Goal: Complete application form: Complete application form

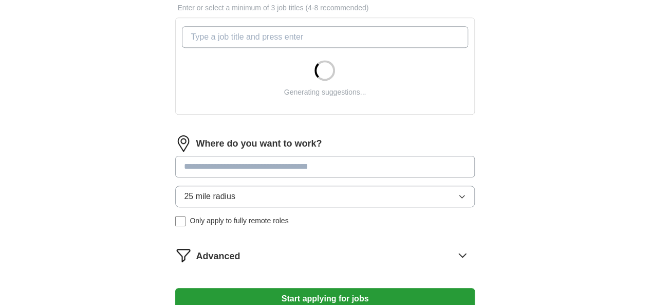
scroll to position [360, 0]
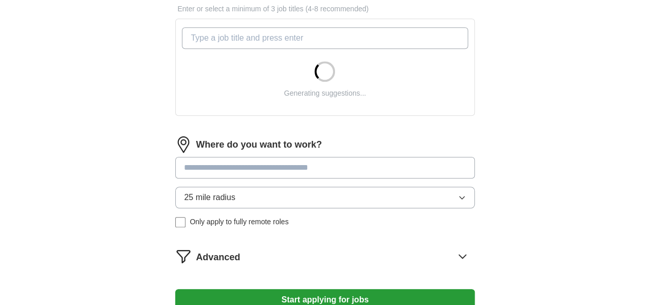
click at [415, 189] on button "25 mile radius" at bounding box center [324, 198] width 299 height 22
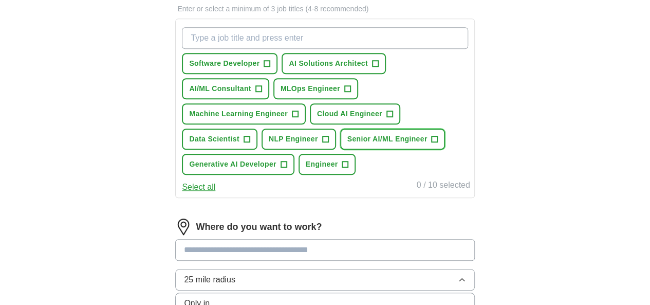
click at [432, 143] on span "+" at bounding box center [435, 139] width 6 height 8
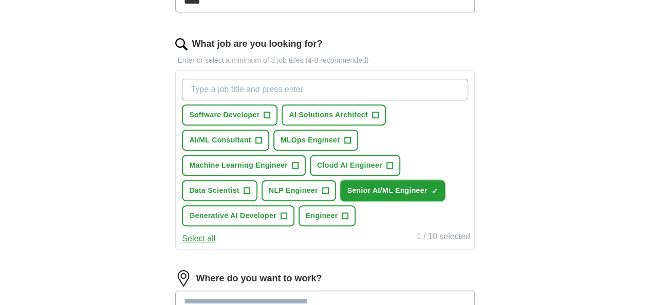
scroll to position [257, 0]
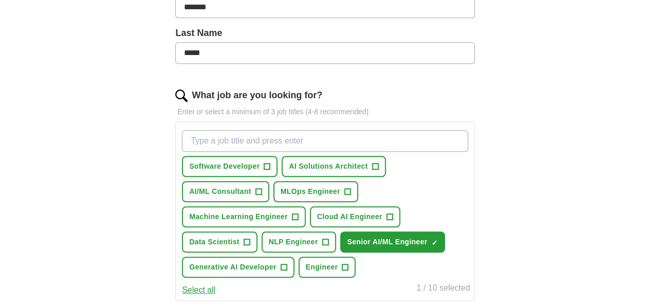
click at [302, 136] on input "What job are you looking for?" at bounding box center [325, 141] width 286 height 22
type input "ai"
click at [270, 165] on span "+" at bounding box center [267, 166] width 6 height 8
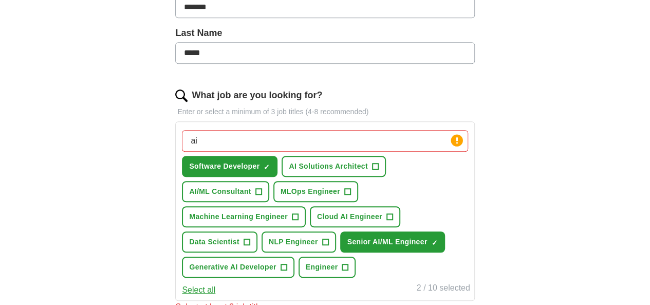
drag, startPoint x: 266, startPoint y: 139, endPoint x: 32, endPoint y: 152, distance: 234.8
click at [62, 152] on div "ApplyIQ Let ApplyIQ do the hard work of searching and applying for jobs. Just t…" at bounding box center [325, 154] width 526 height 761
paste input "AI/ML Engineer"
type input "AI/ML Engineer"
click at [412, 138] on input "AI/ML Engineer" at bounding box center [325, 141] width 286 height 22
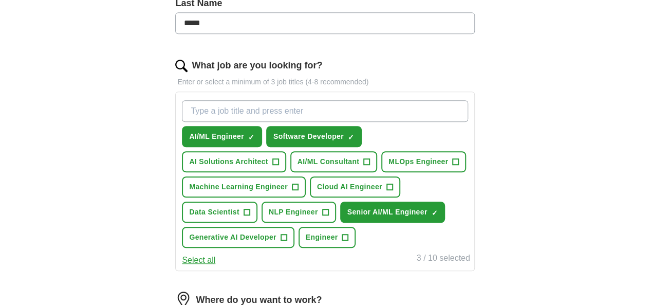
scroll to position [308, 0]
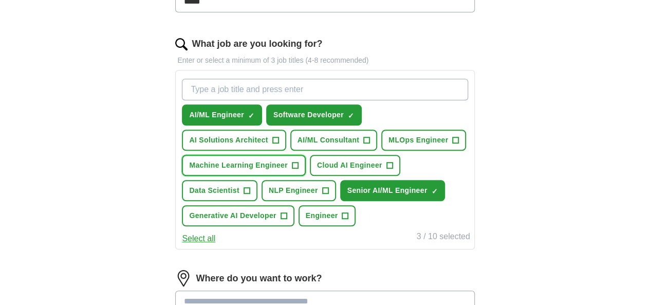
click at [298, 163] on span "+" at bounding box center [295, 165] width 6 height 8
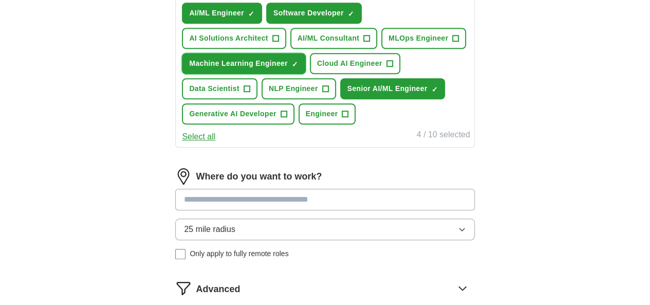
scroll to position [411, 0]
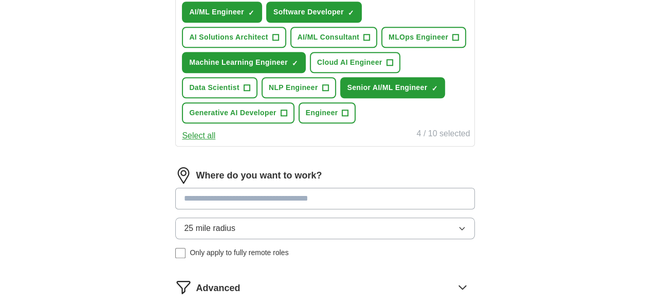
click at [215, 142] on button "Select all" at bounding box center [198, 136] width 33 height 12
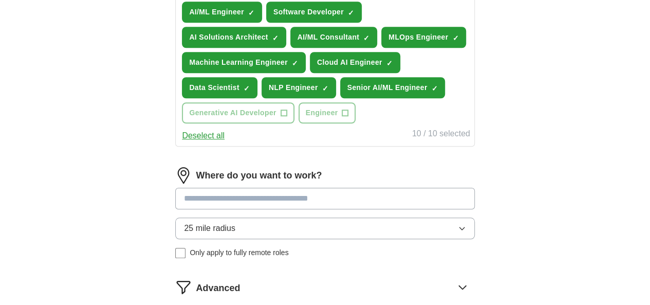
click at [225, 142] on button "Deselect all" at bounding box center [203, 136] width 43 height 12
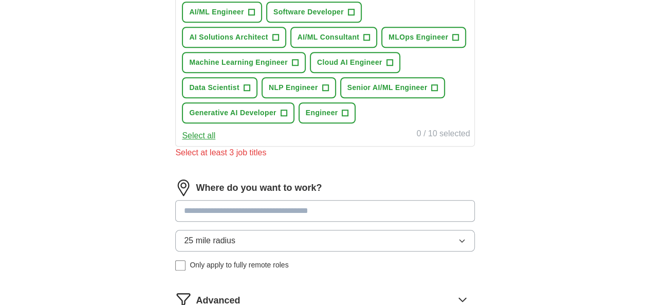
scroll to position [360, 0]
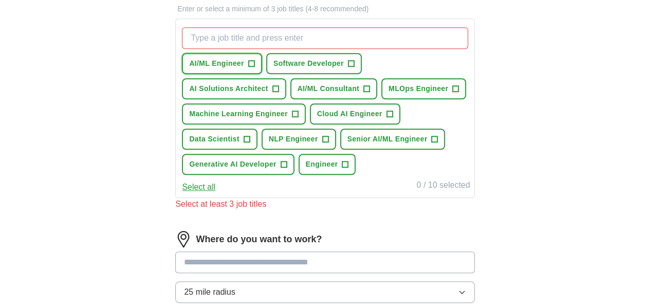
click at [255, 61] on span "+" at bounding box center [251, 63] width 7 height 7
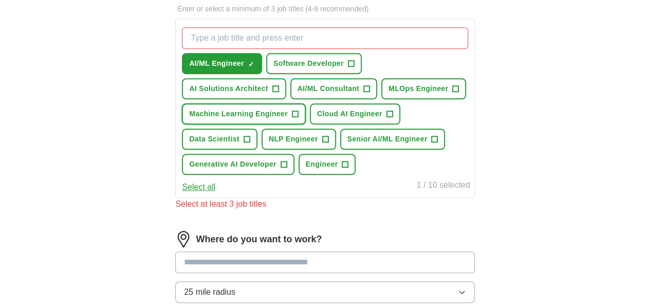
click at [306, 111] on button "Machine Learning Engineer +" at bounding box center [244, 113] width 124 height 21
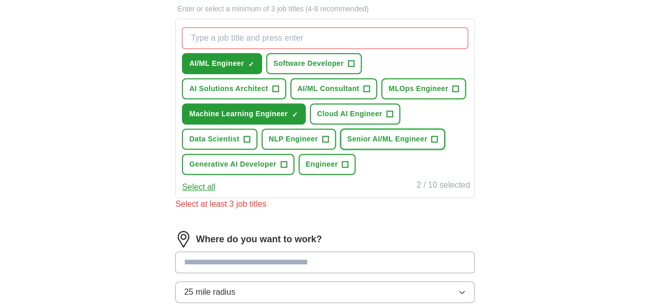
click at [432, 143] on span "+" at bounding box center [435, 139] width 6 height 8
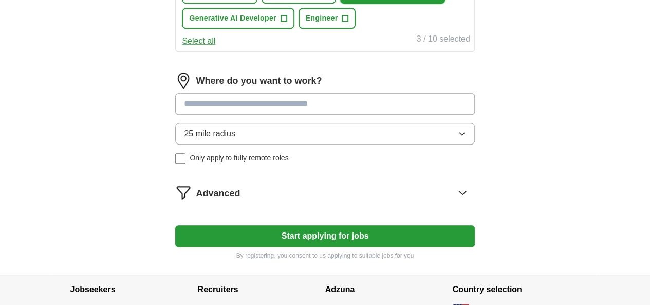
scroll to position [566, 0]
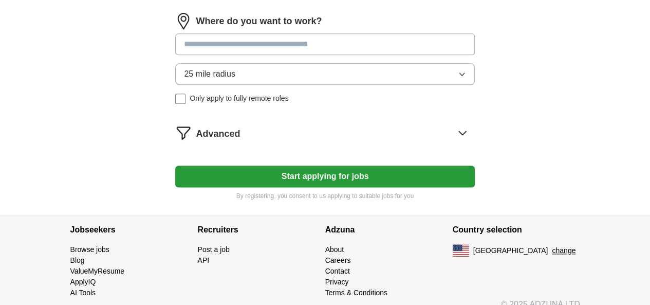
click at [326, 187] on button "Start applying for jobs" at bounding box center [324, 177] width 299 height 22
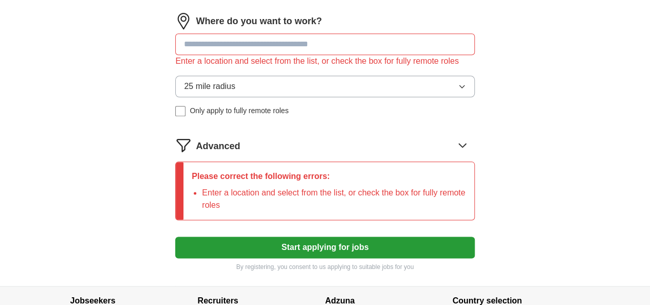
click at [302, 55] on input at bounding box center [324, 44] width 299 height 22
click at [333, 97] on button "25 mile radius" at bounding box center [324, 87] width 299 height 22
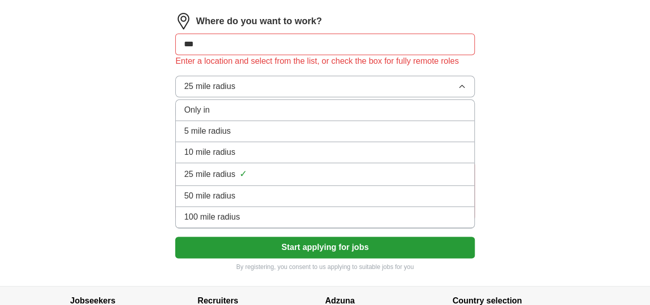
click at [303, 223] on div "100 mile radius" at bounding box center [325, 217] width 282 height 12
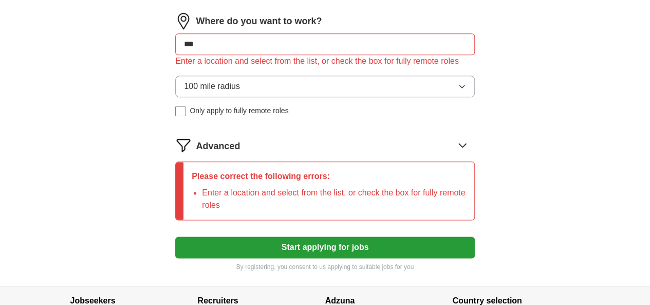
drag, startPoint x: 343, startPoint y: 281, endPoint x: 378, endPoint y: 264, distance: 38.9
click at [343, 258] on button "Start applying for jobs" at bounding box center [324, 248] width 299 height 22
click at [274, 55] on input "***" at bounding box center [324, 44] width 299 height 22
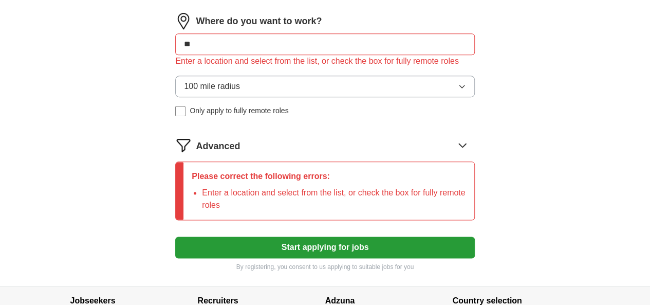
type input "***"
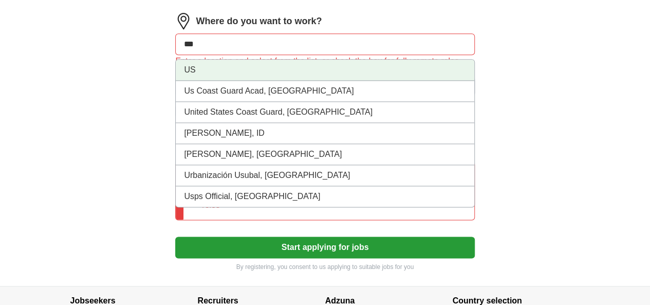
click at [256, 81] on li "US" at bounding box center [325, 70] width 298 height 21
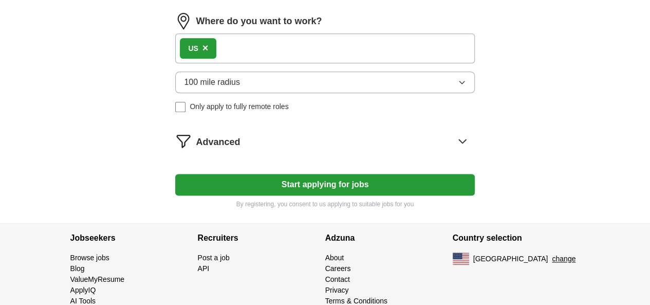
click at [359, 195] on button "Start applying for jobs" at bounding box center [324, 185] width 299 height 22
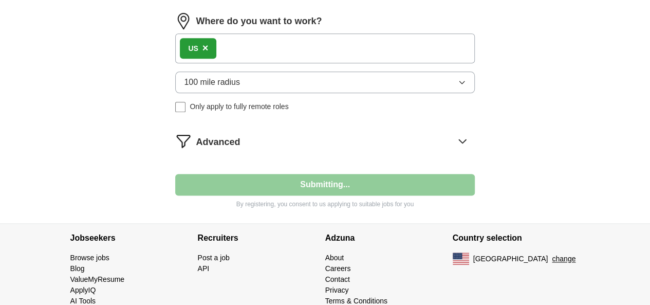
select select "**"
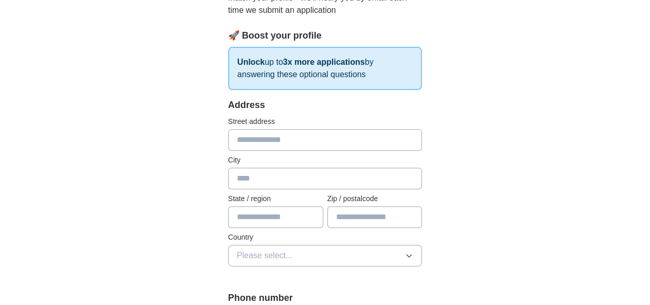
scroll to position [154, 0]
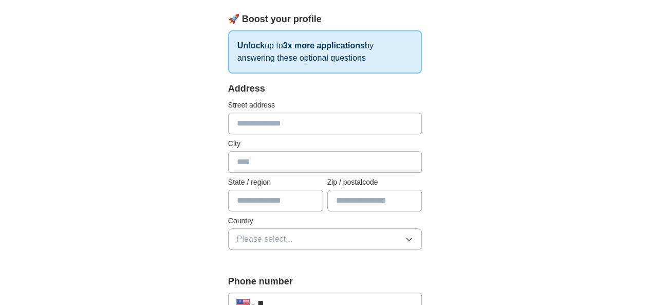
click at [307, 126] on input "text" at bounding box center [325, 124] width 194 height 22
type input "**********"
type input "******"
type input "**"
type input "*****"
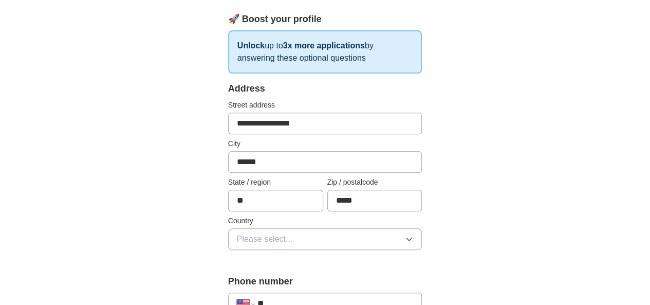
scroll to position [257, 0]
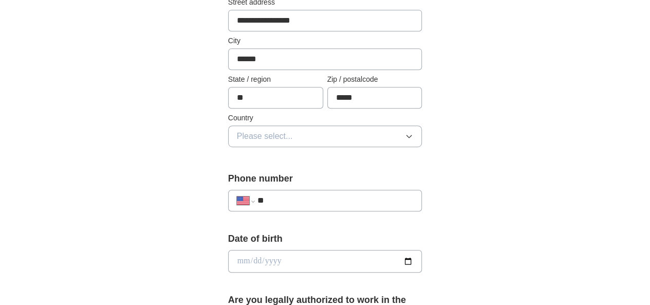
click at [393, 133] on button "Please select..." at bounding box center [325, 136] width 194 height 22
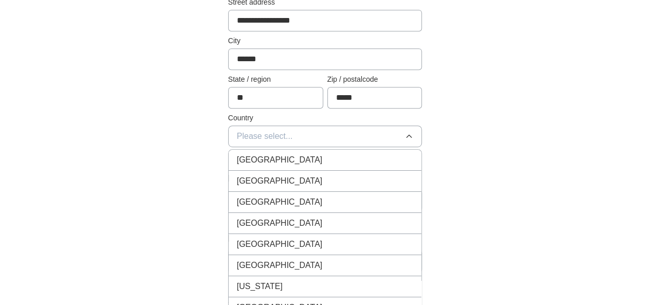
click at [342, 184] on div "[GEOGRAPHIC_DATA]" at bounding box center [325, 181] width 177 height 12
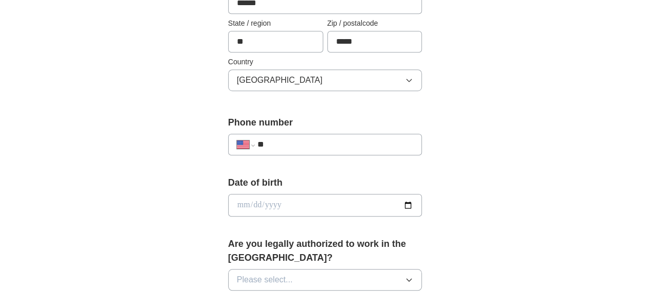
scroll to position [360, 0]
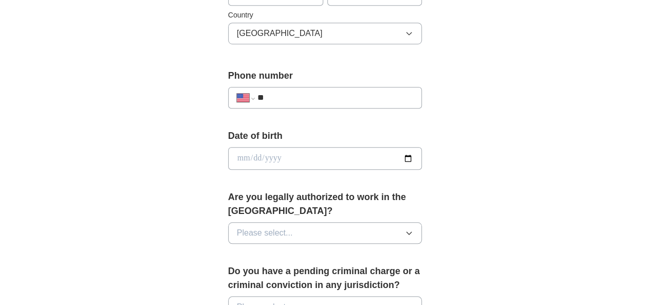
click at [340, 92] on input "**" at bounding box center [336, 98] width 156 height 12
paste input "**********"
type input "**********"
click at [423, 155] on input "date" at bounding box center [325, 158] width 194 height 23
click at [423, 157] on input "date" at bounding box center [325, 158] width 194 height 23
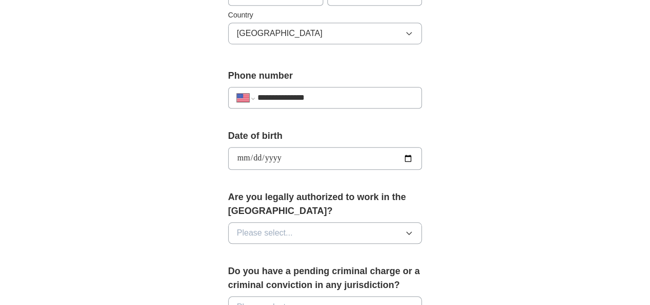
type input "**********"
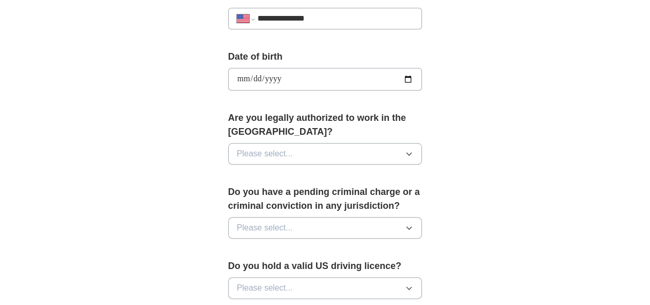
scroll to position [463, 0]
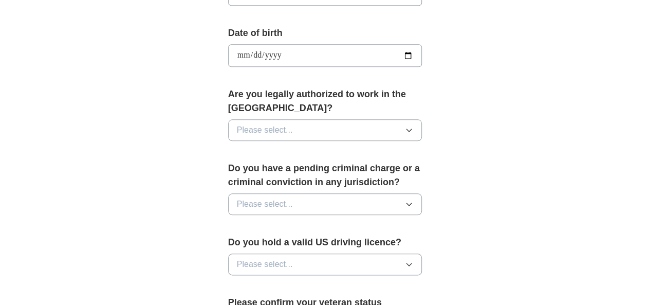
click at [362, 119] on button "Please select..." at bounding box center [325, 130] width 194 height 22
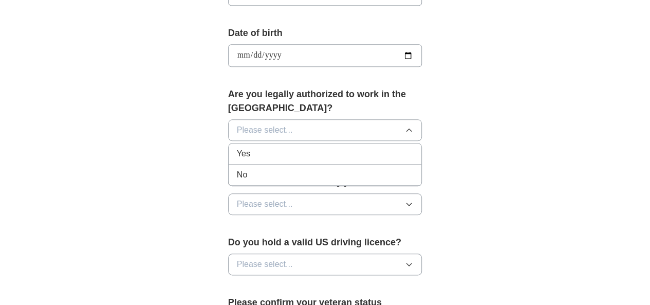
click at [297, 143] on li "Yes" at bounding box center [325, 153] width 193 height 21
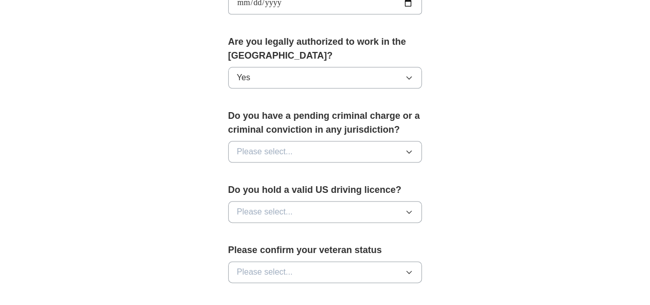
scroll to position [566, 0]
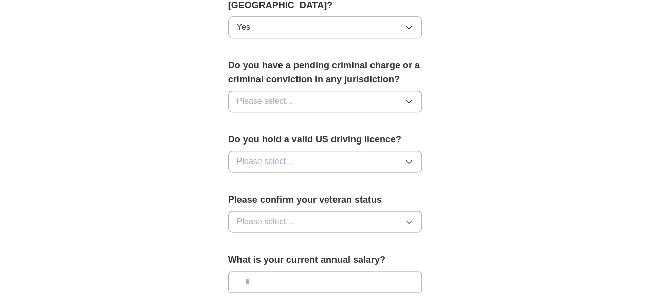
click at [399, 151] on button "Please select..." at bounding box center [325, 162] width 194 height 22
click at [329, 179] on div "Yes" at bounding box center [325, 185] width 177 height 12
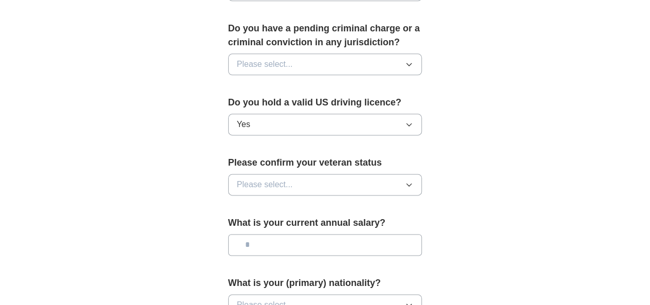
scroll to position [617, 0]
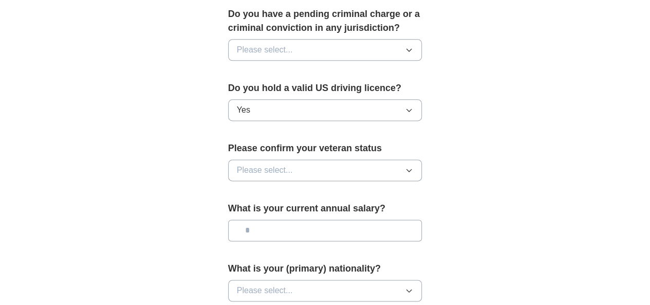
click at [300, 159] on button "Please select..." at bounding box center [325, 170] width 194 height 22
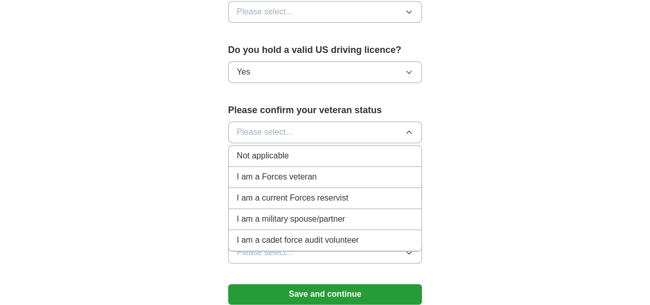
scroll to position [668, 0]
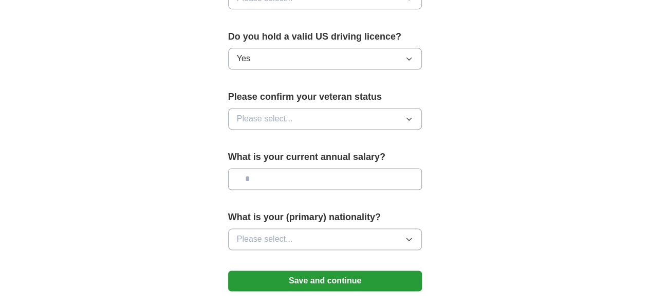
click at [365, 168] on input "text" at bounding box center [325, 179] width 194 height 22
type input "*******"
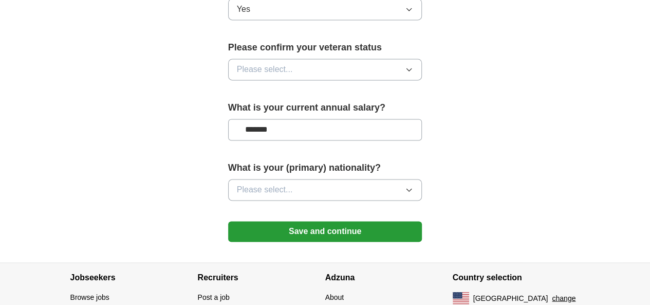
scroll to position [760, 0]
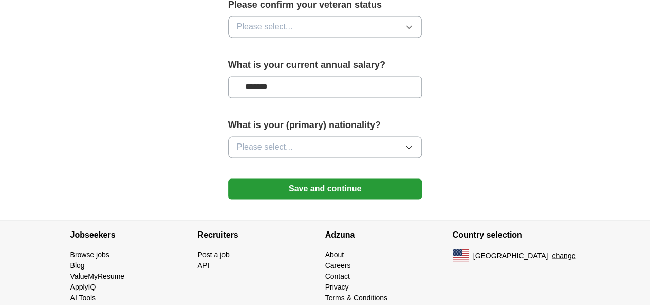
click at [370, 178] on button "Save and continue" at bounding box center [325, 188] width 194 height 21
